Goal: Information Seeking & Learning: Learn about a topic

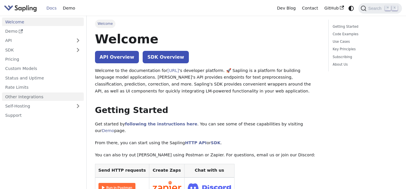
click at [50, 97] on link "Other Integrations" at bounding box center [43, 96] width 82 height 8
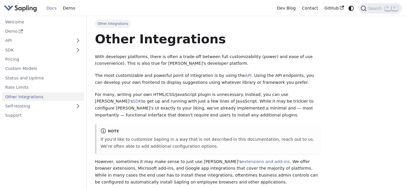
click at [50, 9] on link "Docs" at bounding box center [51, 8] width 16 height 9
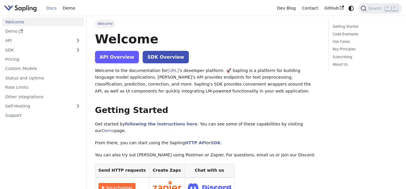
click at [121, 61] on link "API Overview" at bounding box center [117, 57] width 44 height 12
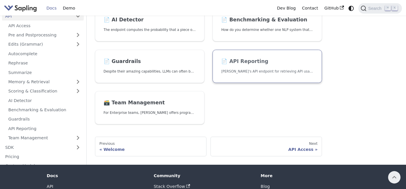
scroll to position [85, 0]
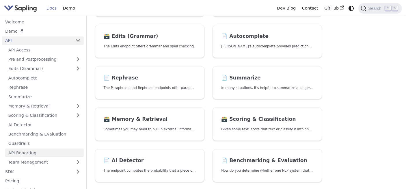
click at [48, 154] on link "API Reporting" at bounding box center [44, 152] width 78 height 8
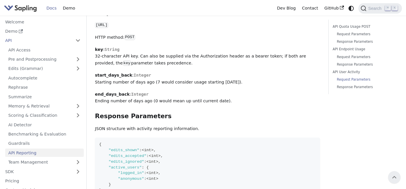
scroll to position [731, 0]
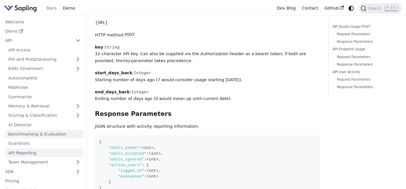
click at [41, 135] on link "Benchmarking & Evaluation" at bounding box center [44, 134] width 78 height 8
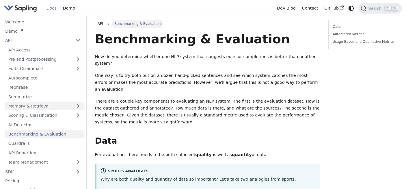
scroll to position [1, 0]
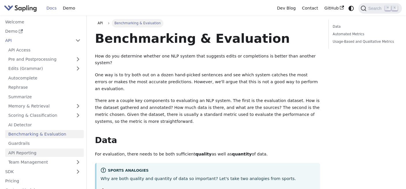
click at [44, 155] on link "API Reporting" at bounding box center [44, 152] width 78 height 8
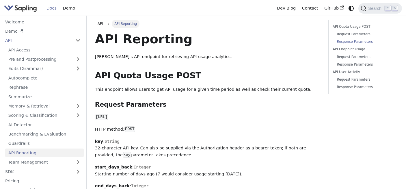
scroll to position [189, 0]
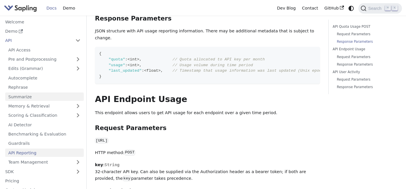
click at [26, 97] on link "Summarize" at bounding box center [44, 96] width 78 height 8
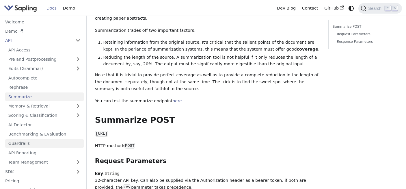
scroll to position [59, 0]
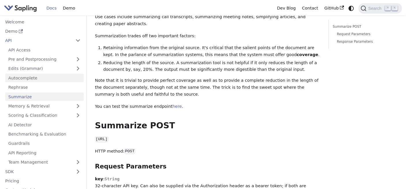
click at [26, 78] on link "Autocomplete" at bounding box center [44, 78] width 78 height 8
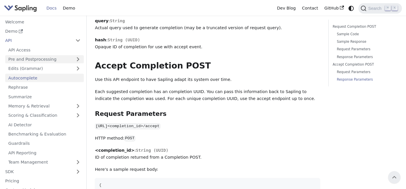
scroll to position [411, 0]
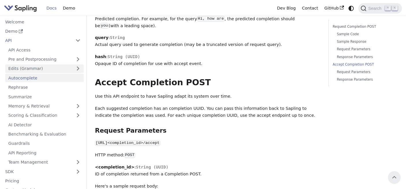
click at [36, 66] on link "Edits (Grammar)" at bounding box center [44, 68] width 78 height 8
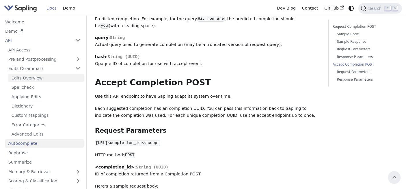
click at [31, 79] on link "Edits Overview" at bounding box center [45, 78] width 75 height 8
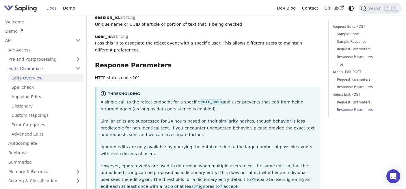
scroll to position [1755, 0]
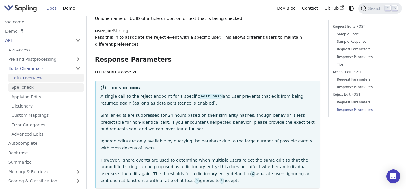
click at [33, 85] on link "Spellcheck" at bounding box center [45, 87] width 75 height 8
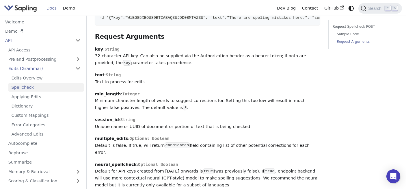
scroll to position [495, 0]
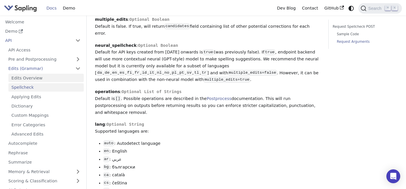
click at [54, 81] on link "Edits Overview" at bounding box center [45, 78] width 75 height 8
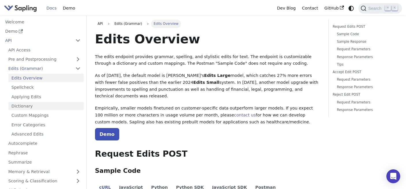
click at [50, 107] on link "Dictionary" at bounding box center [45, 106] width 75 height 8
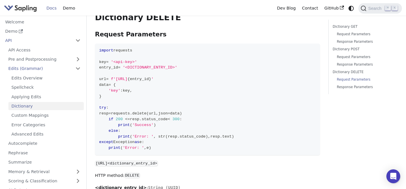
scroll to position [819, 0]
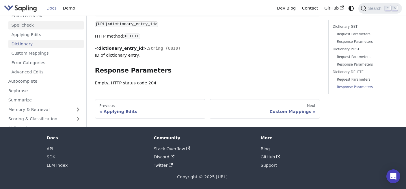
click at [35, 28] on link "Spellcheck" at bounding box center [45, 25] width 75 height 8
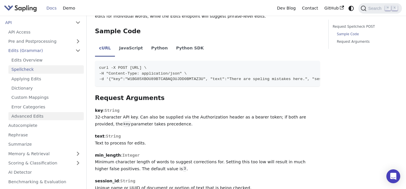
scroll to position [18, 0]
click at [48, 124] on link "Autocomplete" at bounding box center [44, 125] width 78 height 8
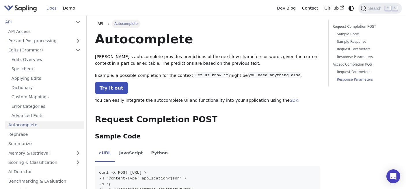
click at [351, 80] on link "Response Parameters" at bounding box center [364, 79] width 57 height 5
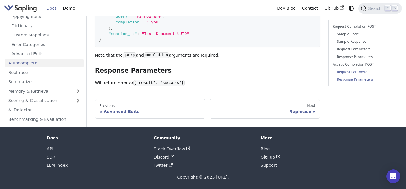
click at [359, 73] on link "Request Parameters" at bounding box center [364, 71] width 57 height 5
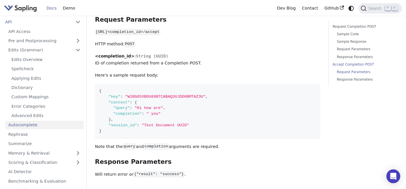
click at [362, 63] on link "Accept Completion POST" at bounding box center [363, 64] width 63 height 5
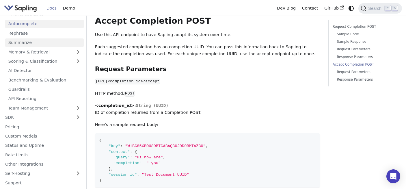
click at [40, 39] on link "Summarize" at bounding box center [44, 42] width 78 height 8
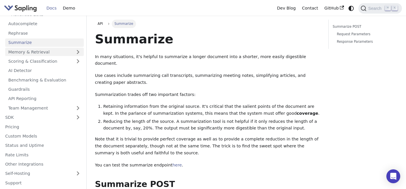
click at [44, 53] on link "Memory & Retrieval" at bounding box center [44, 52] width 78 height 8
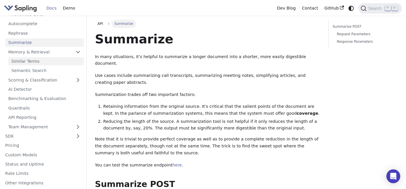
click at [46, 60] on link "Similar Terms" at bounding box center [45, 61] width 75 height 8
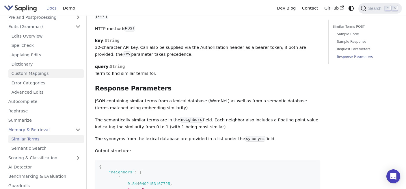
click at [48, 75] on link "Custom Mappings" at bounding box center [45, 73] width 75 height 8
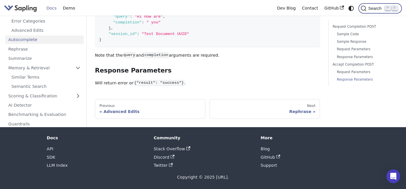
click at [370, 8] on span "Search" at bounding box center [375, 8] width 18 height 5
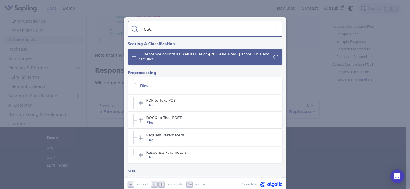
type input "flesch"
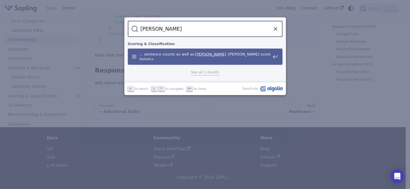
click at [193, 59] on span "Statistics" at bounding box center [204, 59] width 131 height 5
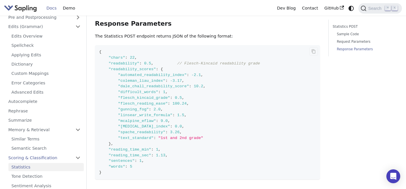
scroll to position [300, 0]
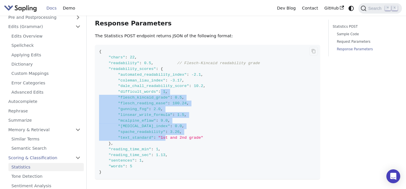
drag, startPoint x: 166, startPoint y: 138, endPoint x: 161, endPoint y: 90, distance: 47.9
click at [161, 90] on code "{ "chars" : 22 , "readability" : 0.5 , // Flesch-Kincaid readability grade "rea…" at bounding box center [207, 112] width 225 height 134
click at [142, 119] on span ""mcalpine_eflaw"" at bounding box center [137, 120] width 38 height 4
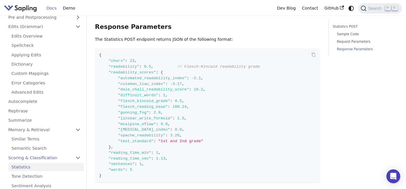
scroll to position [280, 0]
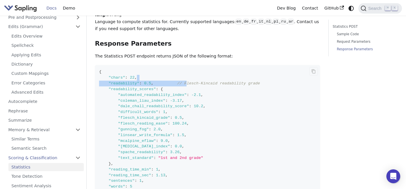
drag, startPoint x: 259, startPoint y: 81, endPoint x: 189, endPoint y: 85, distance: 70.5
click at [187, 85] on code "{ "chars" : 22 , "readability" : 0.5 , // Flesch-Kincaid readability grade "rea…" at bounding box center [207, 132] width 225 height 134
click at [210, 92] on code "{ "chars" : 22 , "readability" : 0.5 , // Flesch-Kincaid readability grade "rea…" at bounding box center [207, 132] width 225 height 134
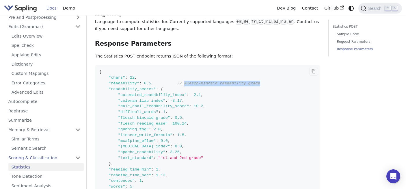
drag, startPoint x: 262, startPoint y: 85, endPoint x: 185, endPoint y: 86, distance: 77.0
click at [185, 86] on code "{ "chars" : 22 , "readability" : 0.5 , // Flesch-Kincaid readability grade "rea…" at bounding box center [207, 132] width 225 height 134
